Goal: Information Seeking & Learning: Learn about a topic

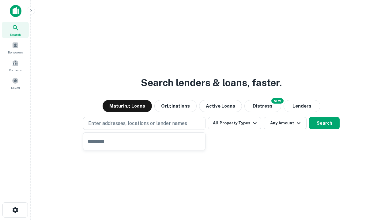
type input "**********"
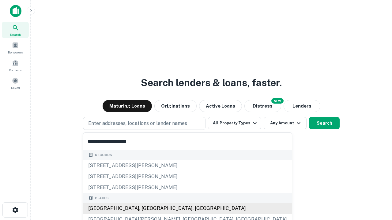
click at [146, 209] on div "[GEOGRAPHIC_DATA], [GEOGRAPHIC_DATA], [GEOGRAPHIC_DATA]" at bounding box center [187, 208] width 208 height 11
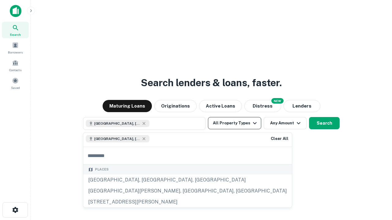
click at [234, 123] on button "All Property Types" at bounding box center [234, 123] width 53 height 12
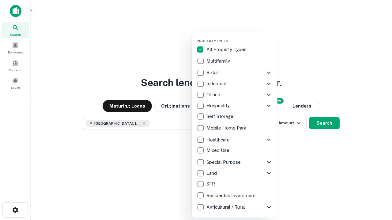
click at [239, 37] on button "button" at bounding box center [239, 37] width 86 height 0
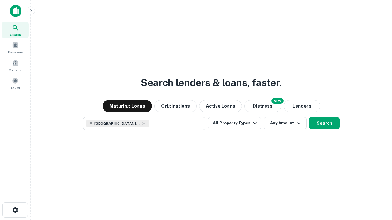
scroll to position [10, 0]
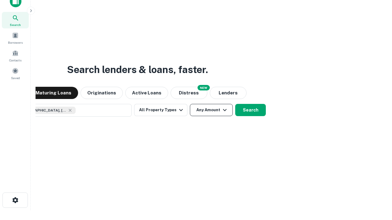
click at [190, 104] on button "Any Amount" at bounding box center [211, 110] width 43 height 12
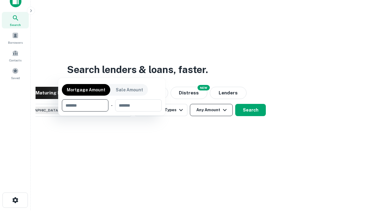
scroll to position [44, 173]
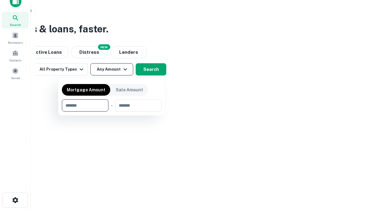
type input "*******"
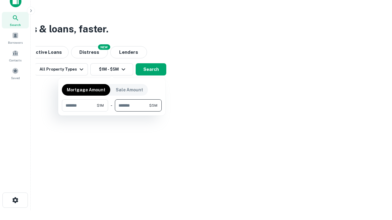
type input "*******"
click at [112, 112] on button "button" at bounding box center [112, 112] width 100 height 0
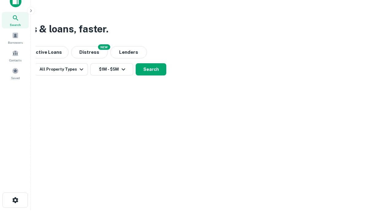
scroll to position [10, 0]
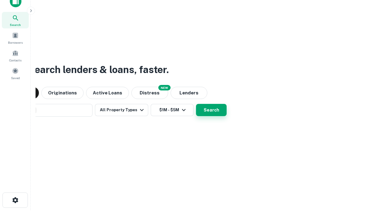
click at [196, 104] on button "Search" at bounding box center [211, 110] width 31 height 12
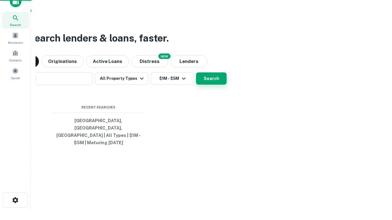
scroll to position [20, 173]
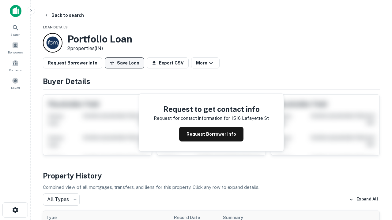
click at [124, 63] on button "Save Loan" at bounding box center [124, 63] width 39 height 11
click at [126, 63] on button "Save Loan" at bounding box center [124, 63] width 39 height 11
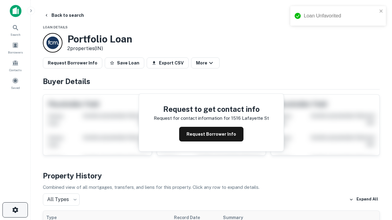
click at [15, 210] on icon "button" at bounding box center [15, 210] width 7 height 7
